Goal: Task Accomplishment & Management: Use online tool/utility

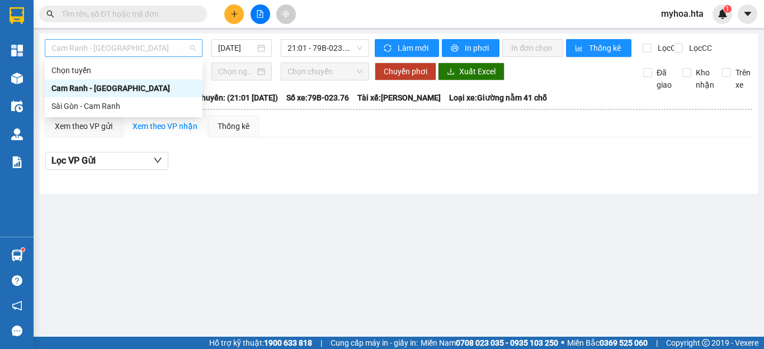
click at [123, 46] on span "Cam Ranh - [GEOGRAPHIC_DATA]" at bounding box center [123, 48] width 144 height 17
click at [116, 106] on div "Sài Gòn - Cam Ranh" at bounding box center [123, 106] width 144 height 12
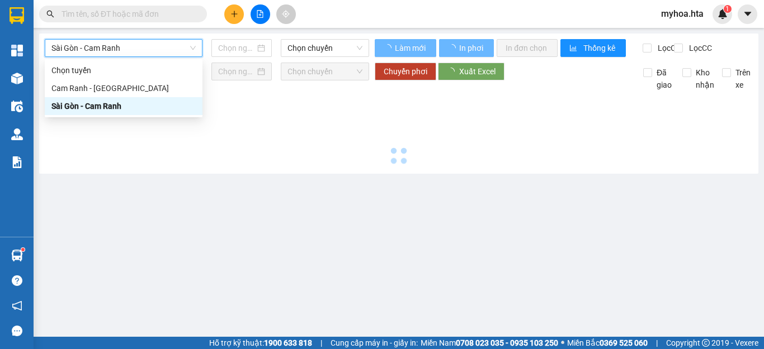
type input "[DATE]"
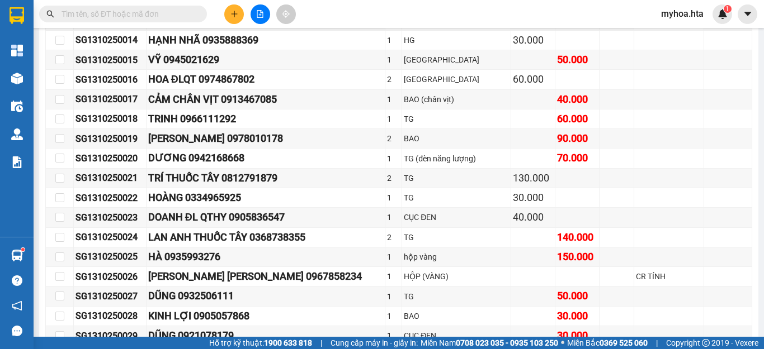
scroll to position [488, 0]
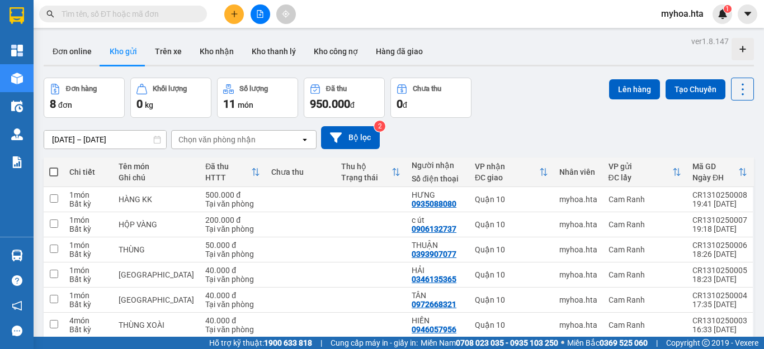
click at [55, 79] on div "ver 1.8.147 Đơn online Kho gửi Trên xe Kho nhận Kho thanh lý Kho công nợ Hàng đ…" at bounding box center [398, 231] width 719 height 395
drag, startPoint x: 139, startPoint y: 51, endPoint x: 146, endPoint y: 51, distance: 7.8
click at [144, 53] on button "Kho gửi" at bounding box center [123, 51] width 45 height 27
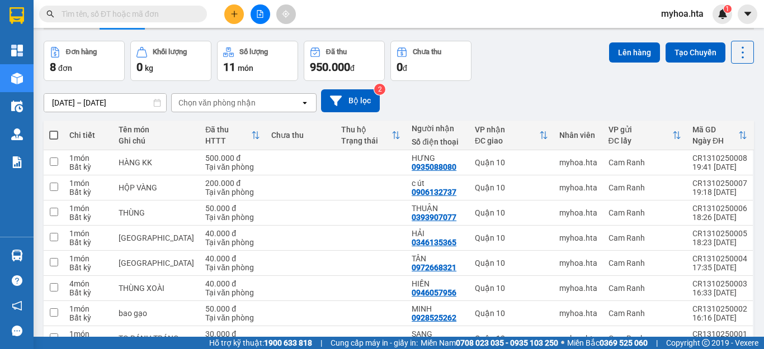
scroll to position [97, 0]
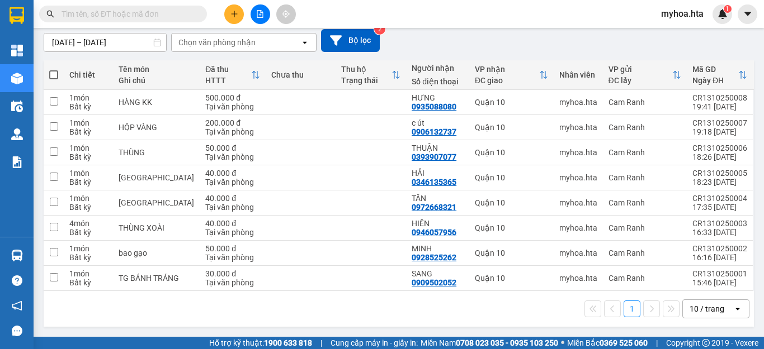
click at [706, 305] on div "10 / trang" at bounding box center [706, 309] width 35 height 11
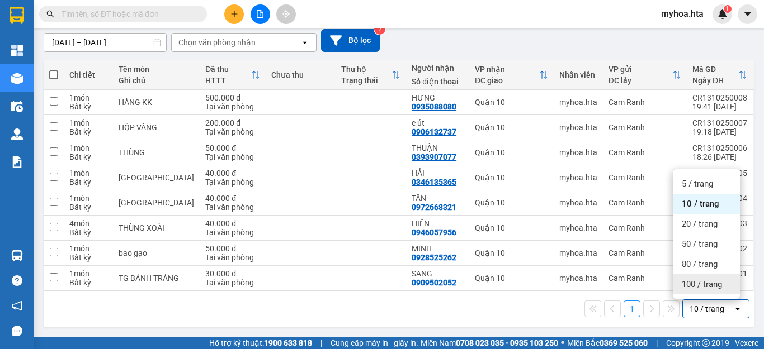
click at [708, 281] on span "100 / trang" at bounding box center [702, 284] width 40 height 11
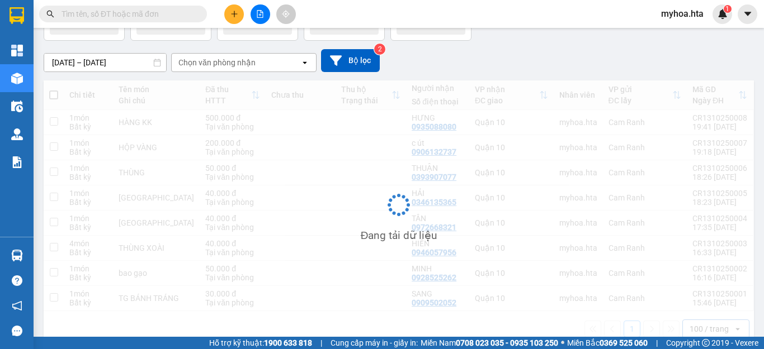
scroll to position [40, 0]
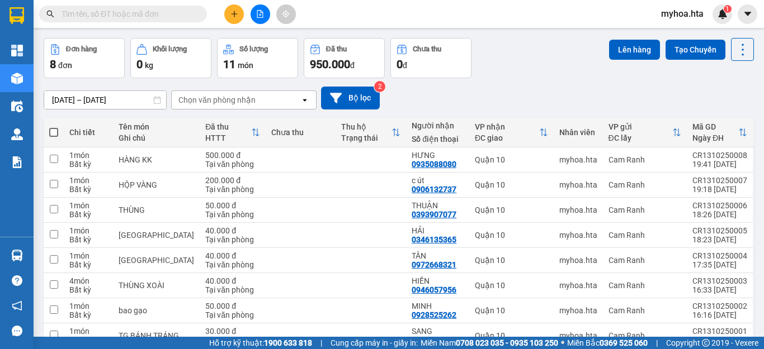
click at [51, 133] on span at bounding box center [53, 132] width 9 height 9
click at [54, 127] on input "checkbox" at bounding box center [54, 127] width 0 height 0
checkbox input "true"
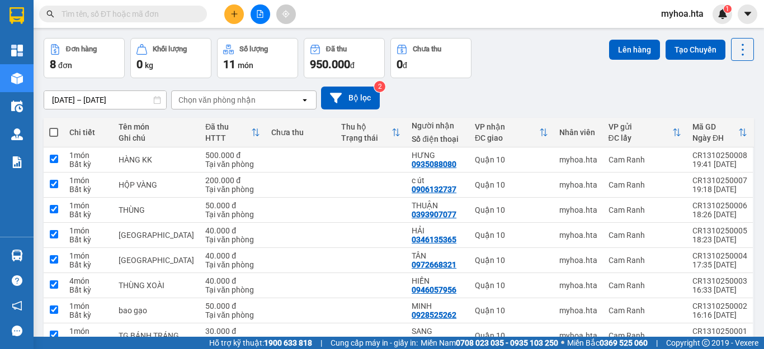
checkbox input "true"
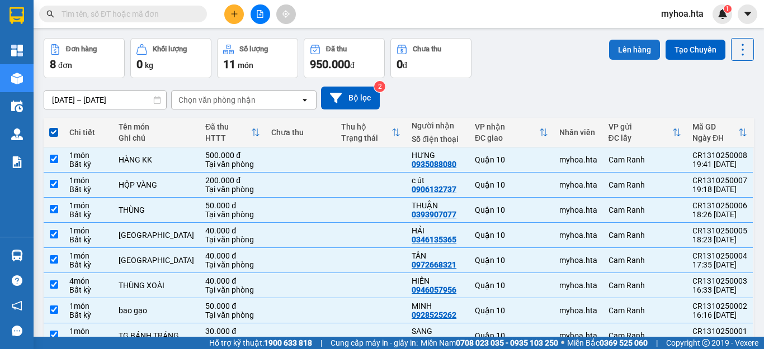
click at [612, 46] on button "Lên hàng" at bounding box center [634, 50] width 51 height 20
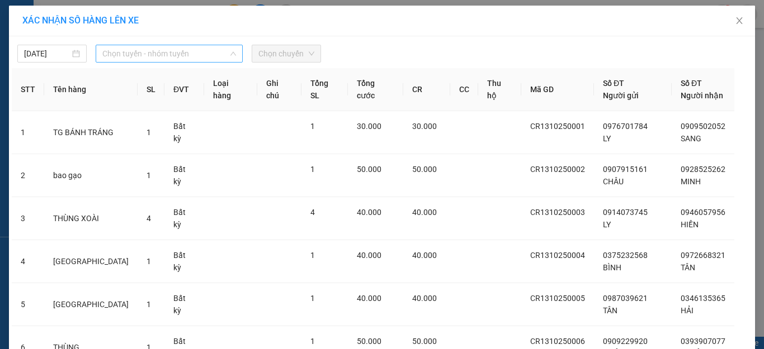
click at [130, 51] on span "Chọn tuyến - nhóm tuyến" at bounding box center [169, 53] width 134 height 17
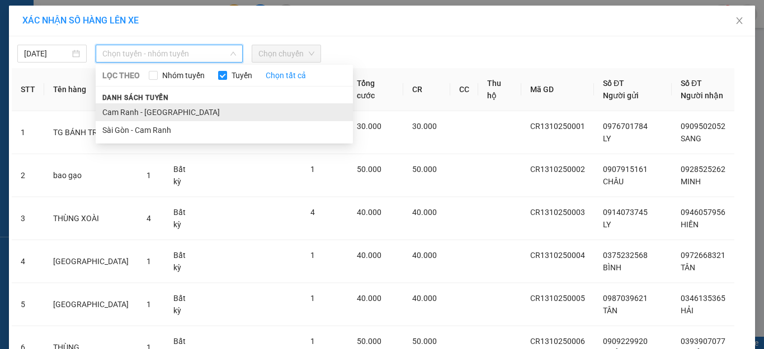
click at [165, 114] on li "Cam Ranh - [GEOGRAPHIC_DATA]" at bounding box center [224, 112] width 257 height 18
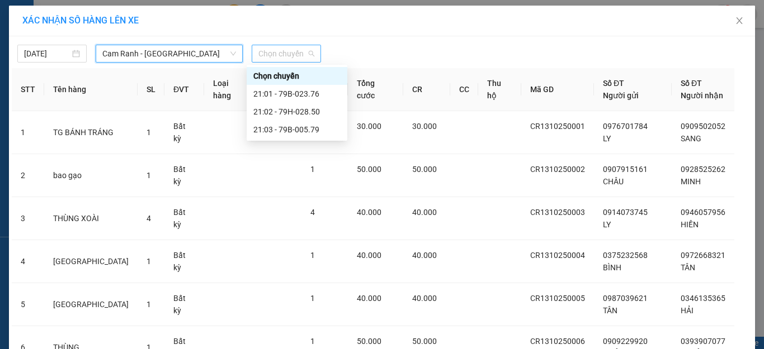
click at [307, 51] on span "Chọn chuyến" at bounding box center [286, 53] width 56 height 17
click at [307, 97] on div "21:01 - 79B-023.76" at bounding box center [296, 94] width 87 height 12
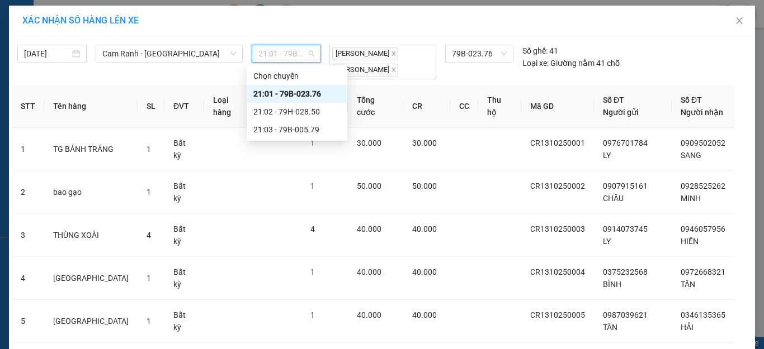
click at [281, 56] on span "21:01 - 79B-023.76" at bounding box center [286, 53] width 56 height 17
click at [322, 99] on div "21:01 - 79B-023.76" at bounding box center [296, 94] width 87 height 12
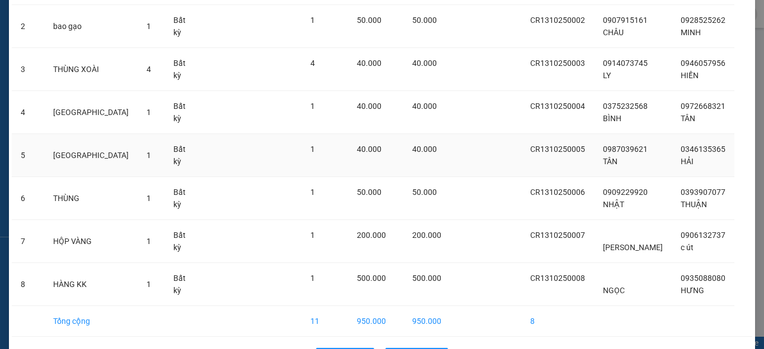
scroll to position [205, 0]
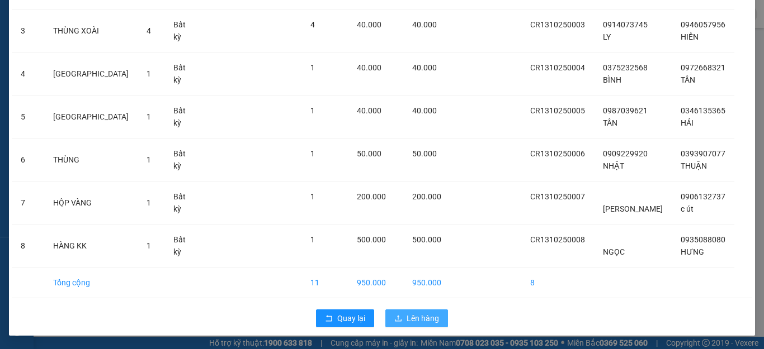
click at [430, 317] on span "Lên hàng" at bounding box center [422, 319] width 32 height 12
